Goal: Information Seeking & Learning: Learn about a topic

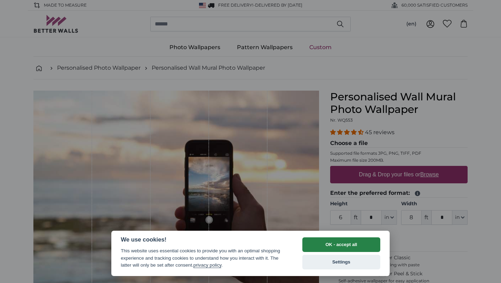
click at [343, 243] on button "OK - accept all" at bounding box center [342, 244] width 78 height 15
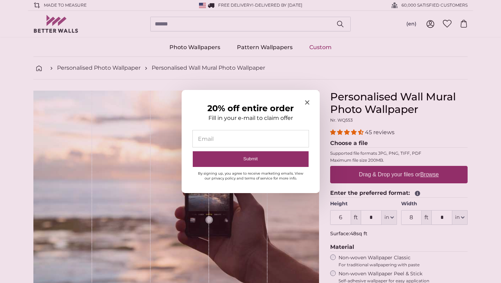
click at [306, 102] on icon "Close modal" at bounding box center [307, 102] width 4 height 4
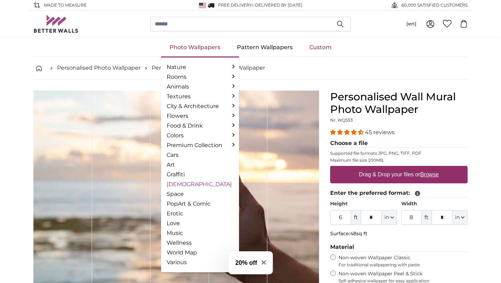
click at [185, 182] on link "[DEMOGRAPHIC_DATA]" at bounding box center [200, 184] width 67 height 8
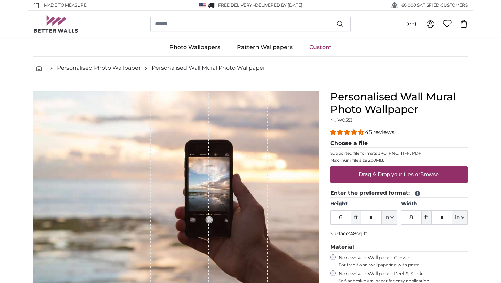
click at [340, 23] on icon "button" at bounding box center [340, 24] width 7 height 7
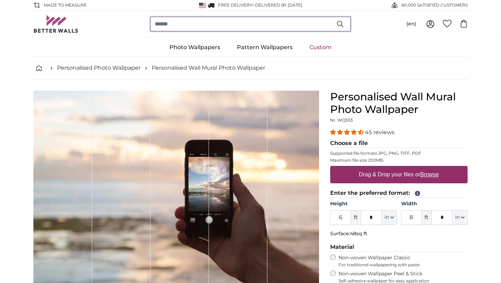
click at [223, 23] on input "search" at bounding box center [250, 24] width 201 height 15
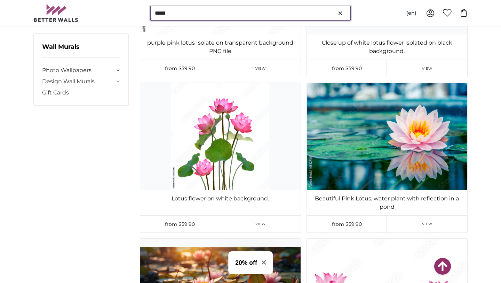
scroll to position [4565, 0]
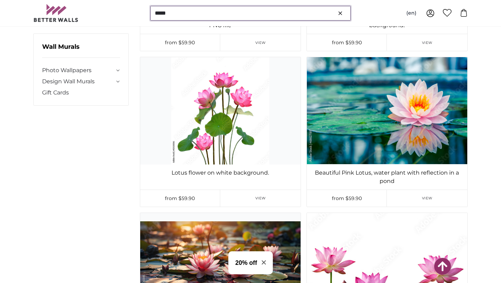
click at [181, 16] on input "*****" at bounding box center [250, 13] width 201 height 15
type input "*"
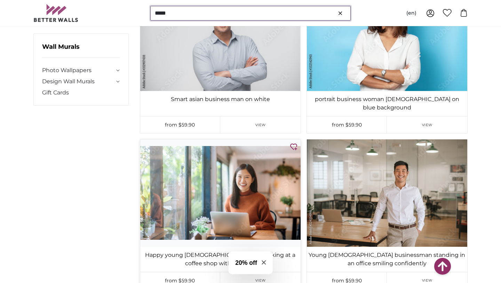
scroll to position [1060, 0]
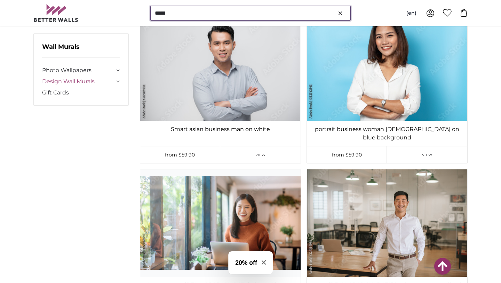
type input "*****"
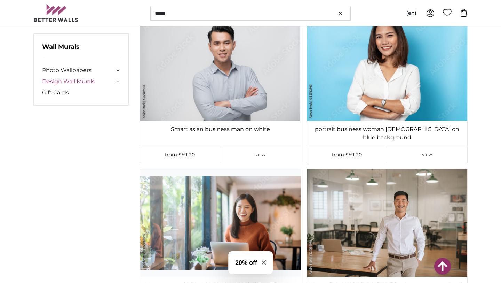
click at [87, 80] on link "Design Wall Murals" at bounding box center [78, 81] width 72 height 8
